Goal: Transaction & Acquisition: Purchase product/service

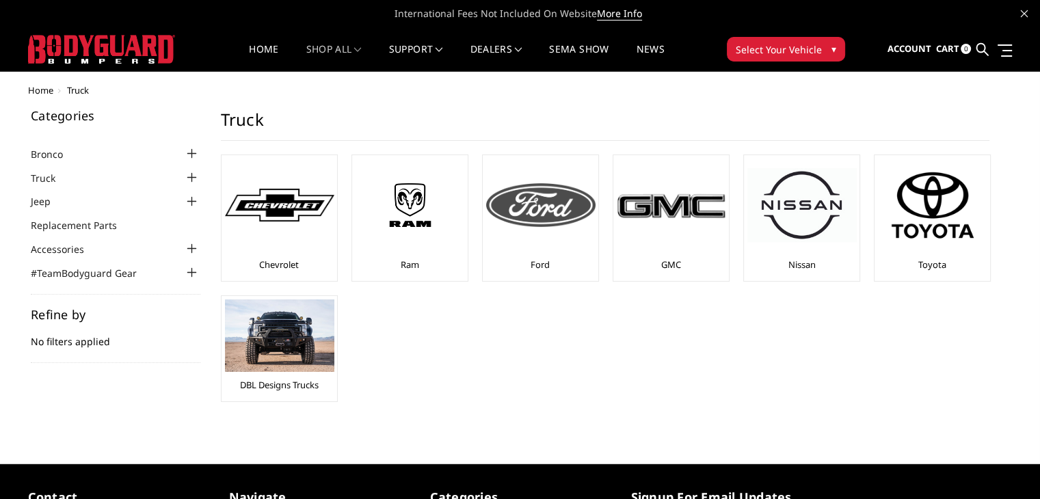
click at [528, 215] on img at bounding box center [540, 205] width 109 height 44
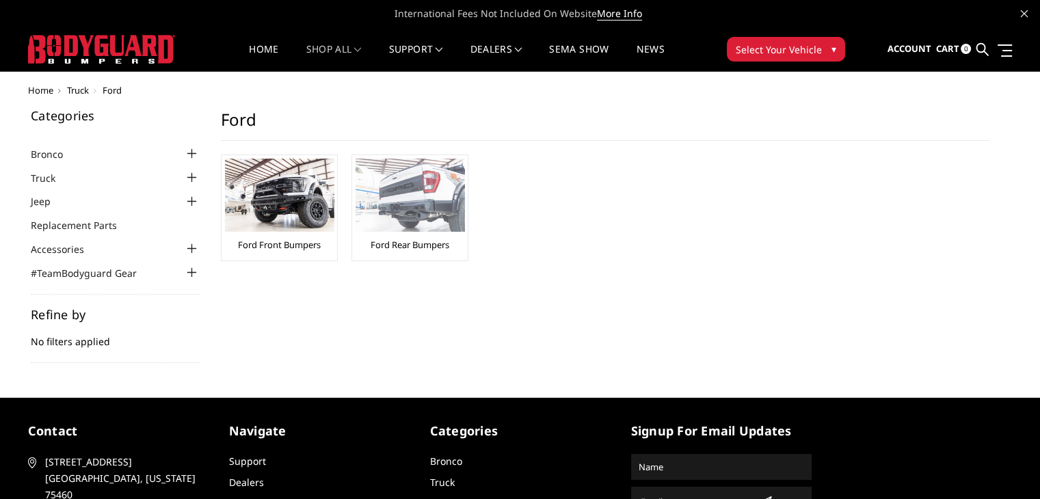
click at [406, 244] on link "Ford Rear Bumpers" at bounding box center [409, 245] width 79 height 12
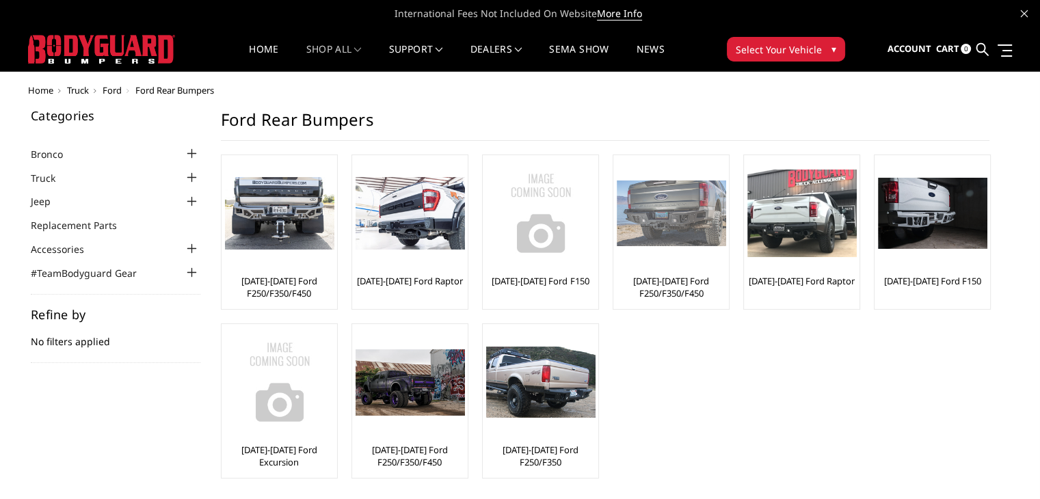
click at [673, 271] on div "[DATE]-[DATE] Ford F250/F350/F450" at bounding box center [671, 232] width 109 height 147
click at [664, 281] on link "[DATE]-[DATE] Ford F250/F350/F450" at bounding box center [671, 287] width 109 height 25
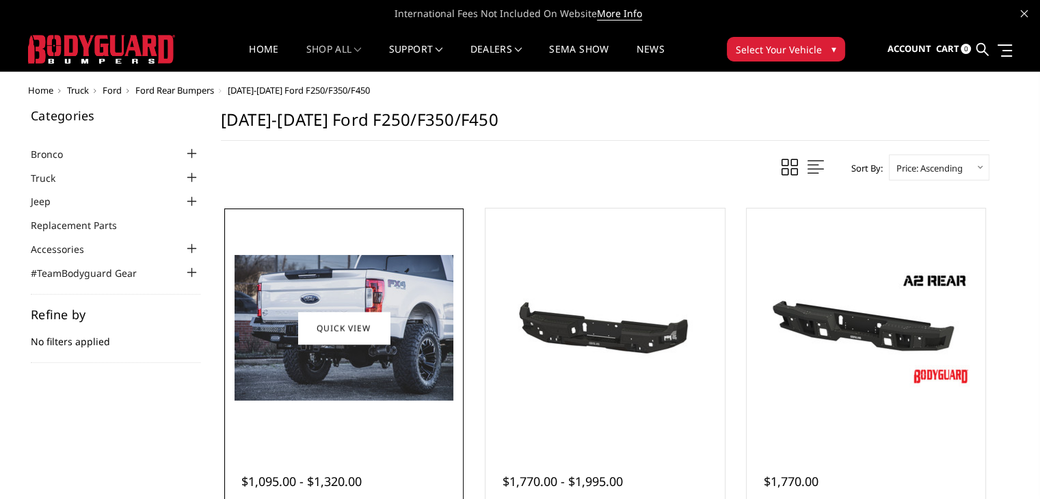
click at [322, 362] on img at bounding box center [343, 328] width 219 height 146
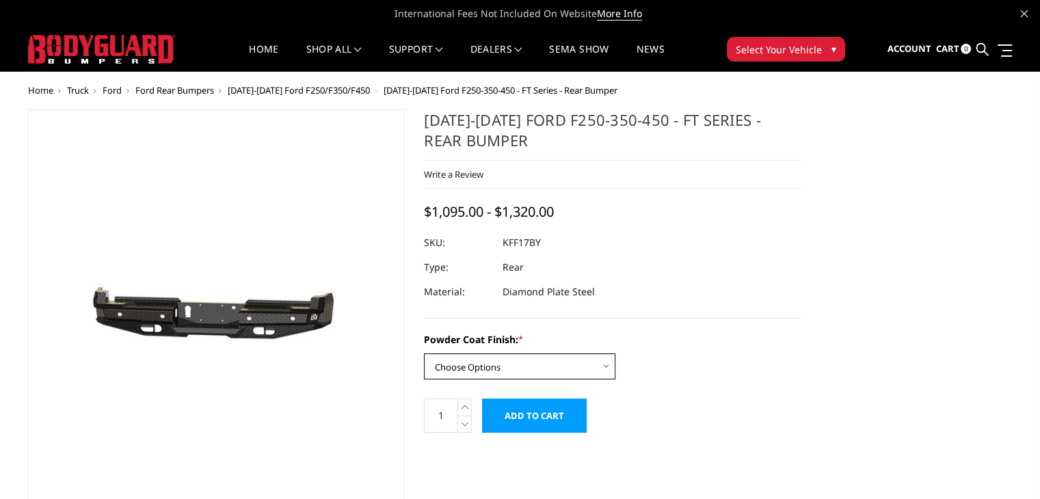
click at [607, 364] on select "Choose Options Bare Metal Gloss Black Powder Coat Textured Black Powder Coat" at bounding box center [519, 366] width 191 height 26
select select "3410"
click at [424, 353] on select "Choose Options Bare Metal Gloss Black Powder Coat Textured Black Powder Coat" at bounding box center [519, 366] width 191 height 26
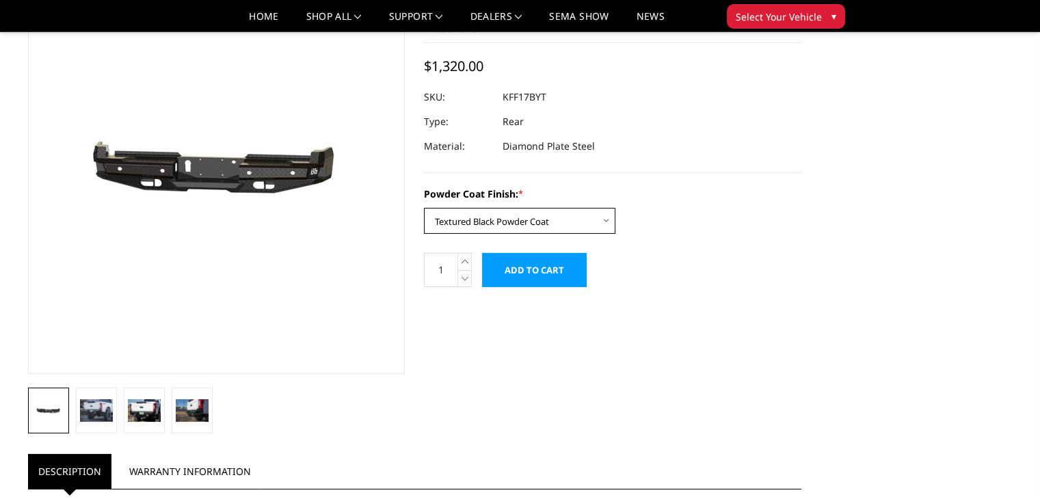
scroll to position [137, 0]
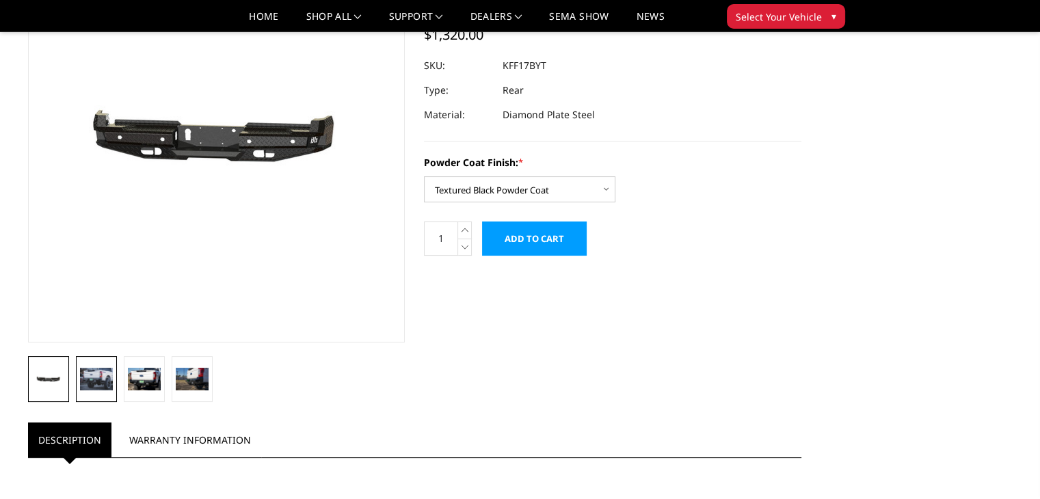
click at [86, 377] on img at bounding box center [96, 379] width 33 height 22
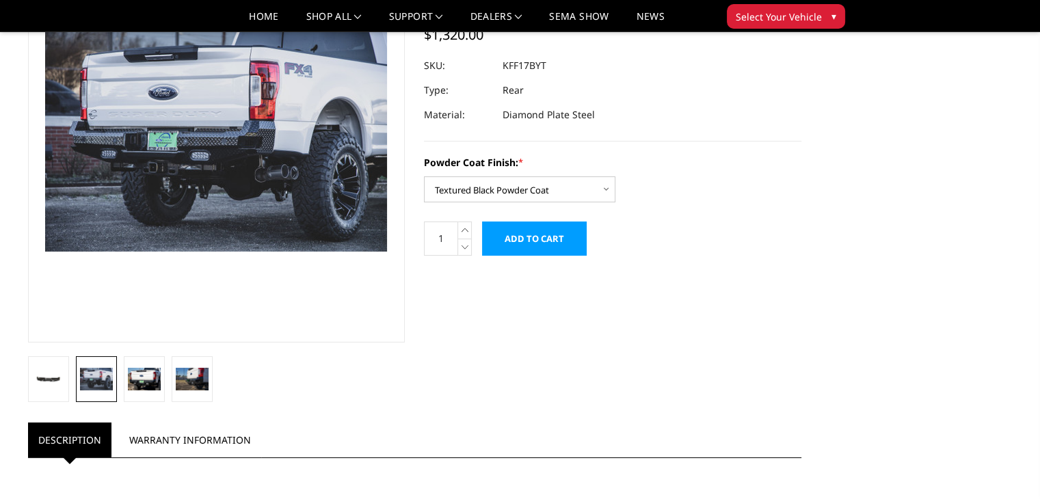
scroll to position [104, 0]
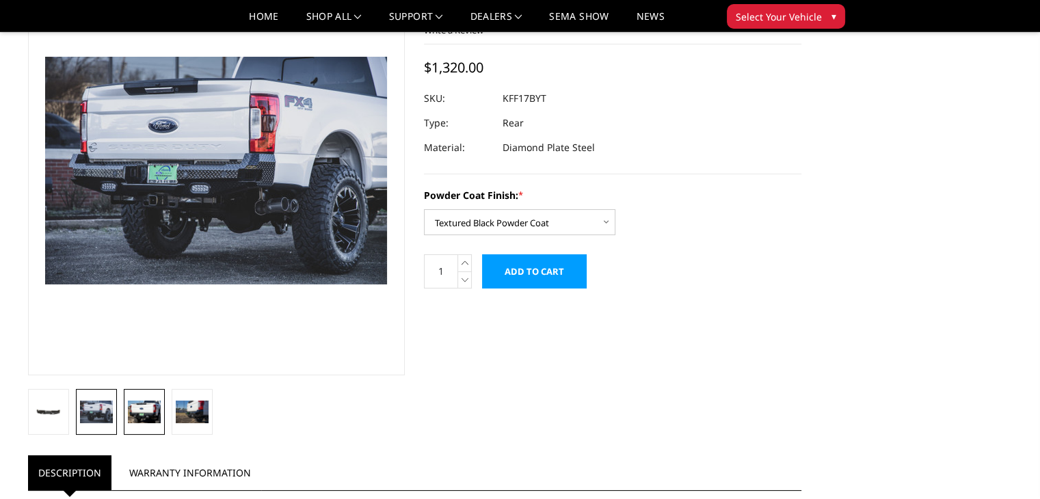
click at [150, 413] on img at bounding box center [144, 412] width 33 height 22
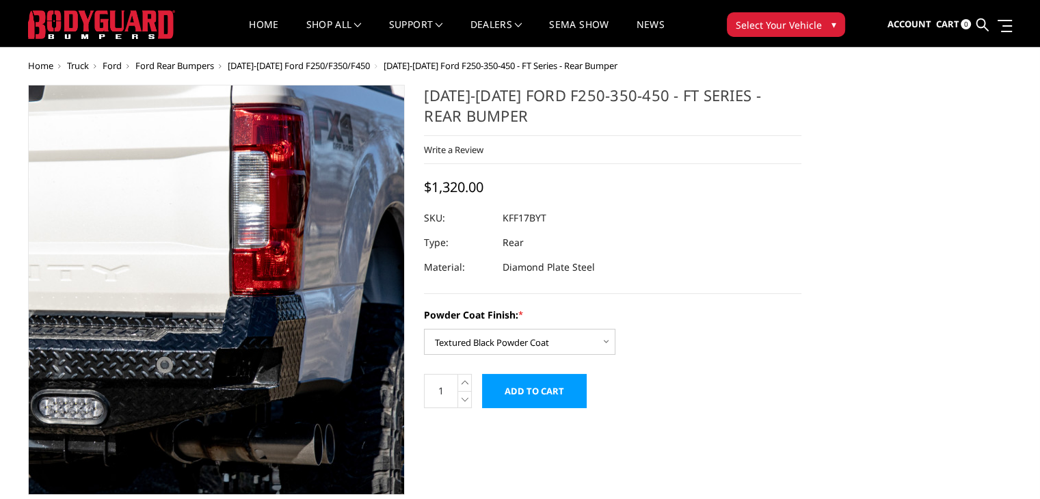
scroll to position [0, 0]
